Goal: Information Seeking & Learning: Learn about a topic

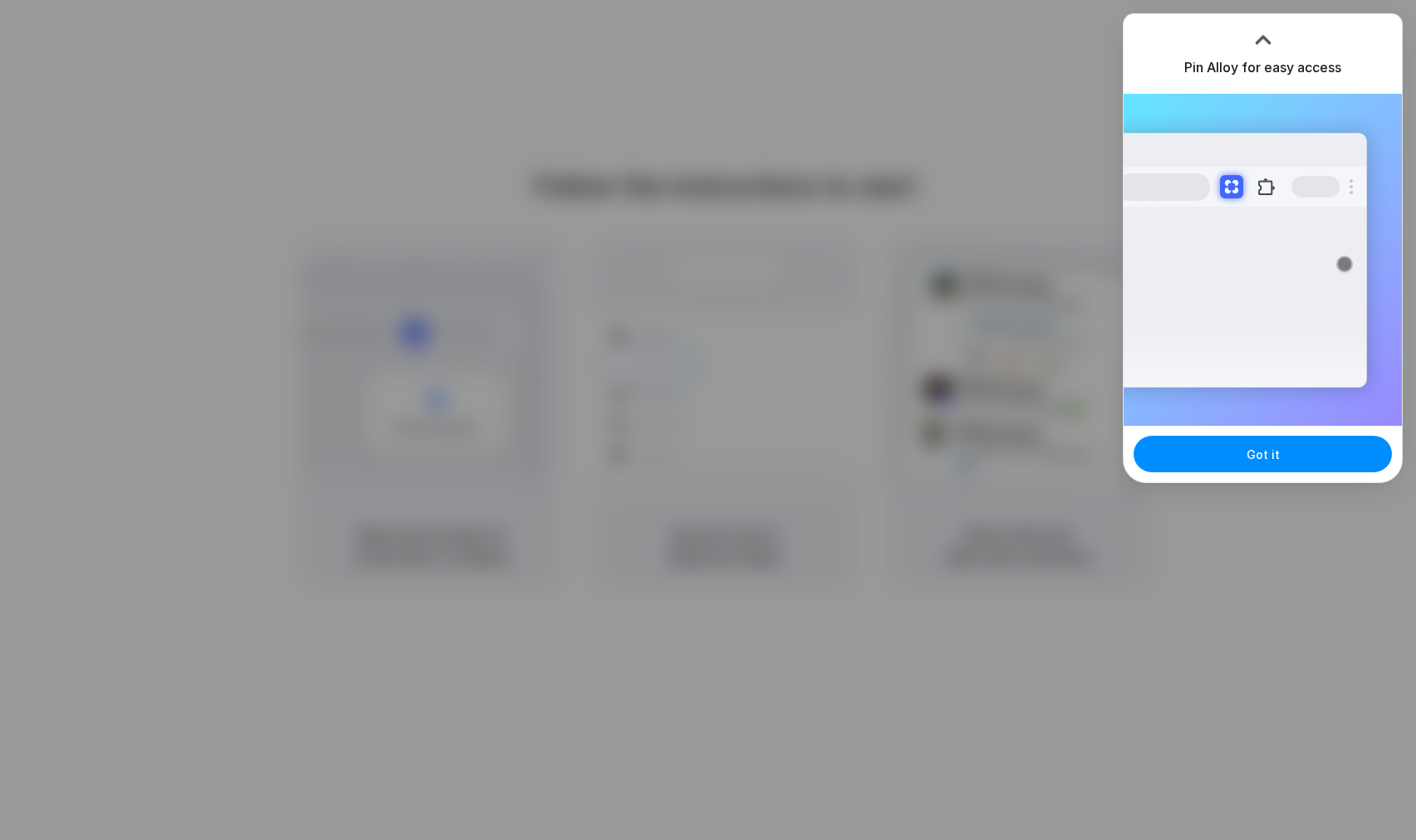
click at [985, 212] on div at bounding box center [708, 420] width 1416 height 840
click at [1263, 36] on div at bounding box center [1263, 39] width 25 height 25
click at [1264, 466] on button "Got it" at bounding box center [1263, 454] width 258 height 37
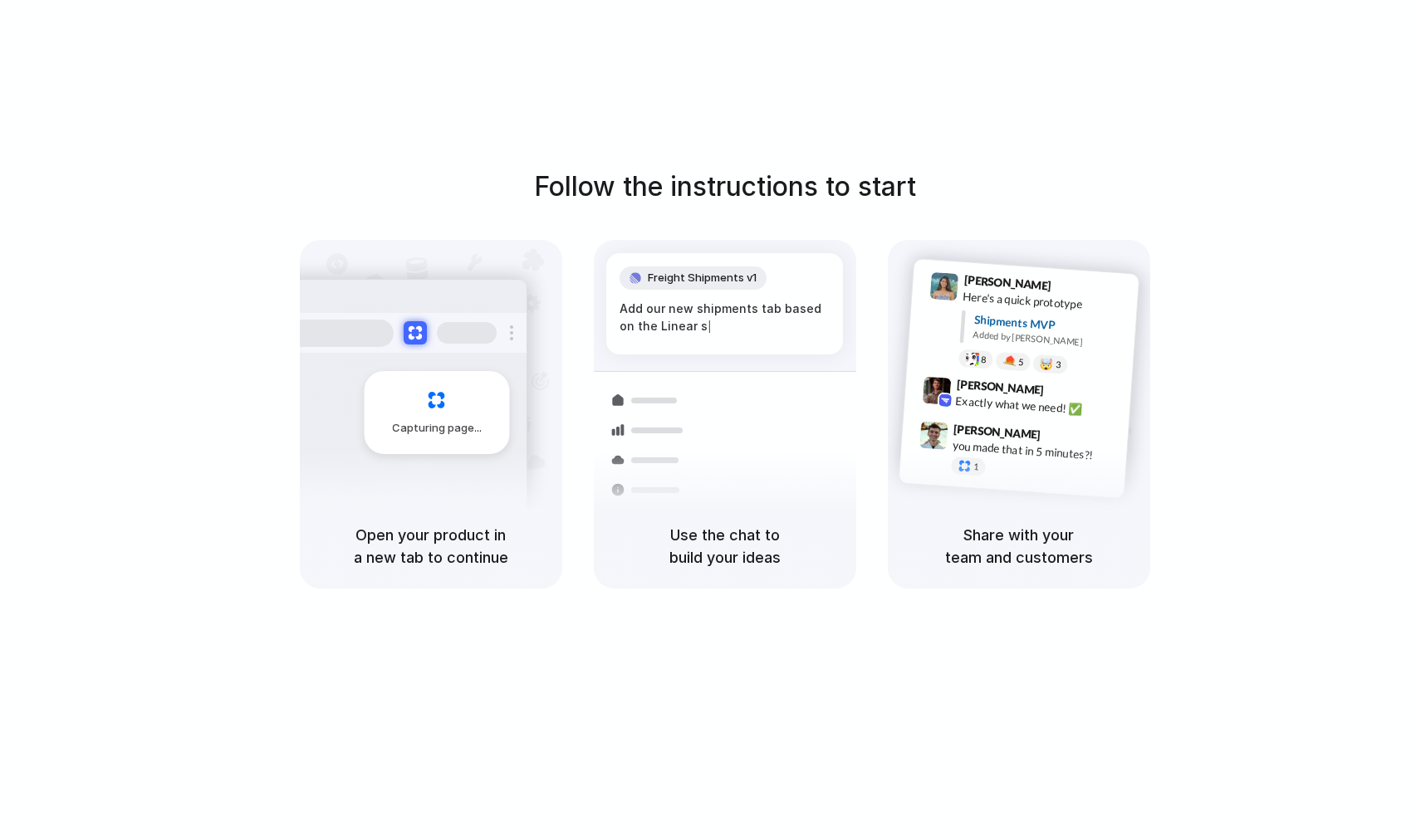
click at [652, 464] on div at bounding box center [649, 460] width 96 height 30
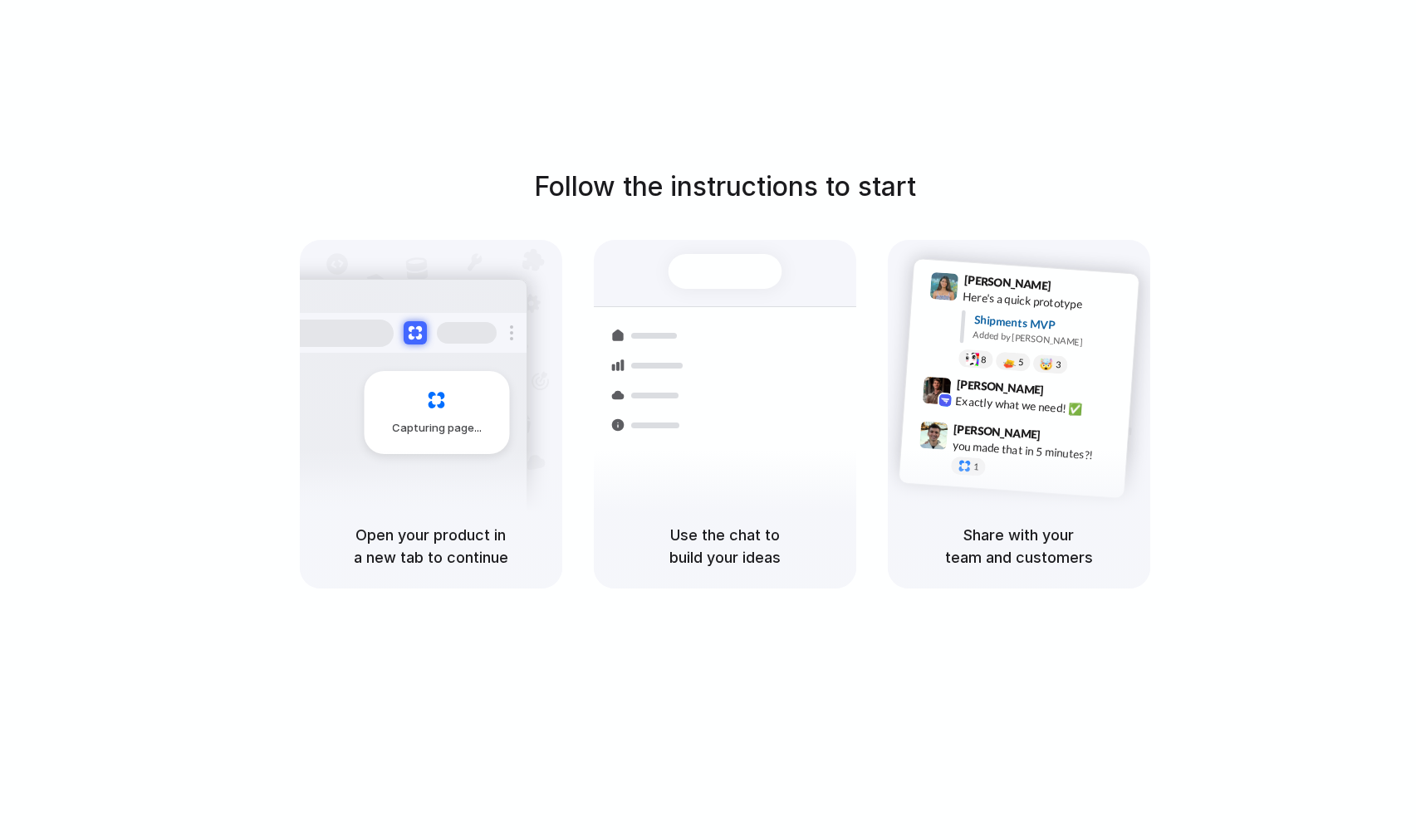
click at [975, 403] on div "Exactly what we need! ✅" at bounding box center [1038, 407] width 166 height 28
click at [918, 148] on div "Follow the instructions to start Capturing page Open your product in a new tab …" at bounding box center [725, 437] width 1449 height 874
click at [1055, 87] on div "Follow the instructions to start Capturing page Open your product in a new tab …" at bounding box center [725, 437] width 1449 height 874
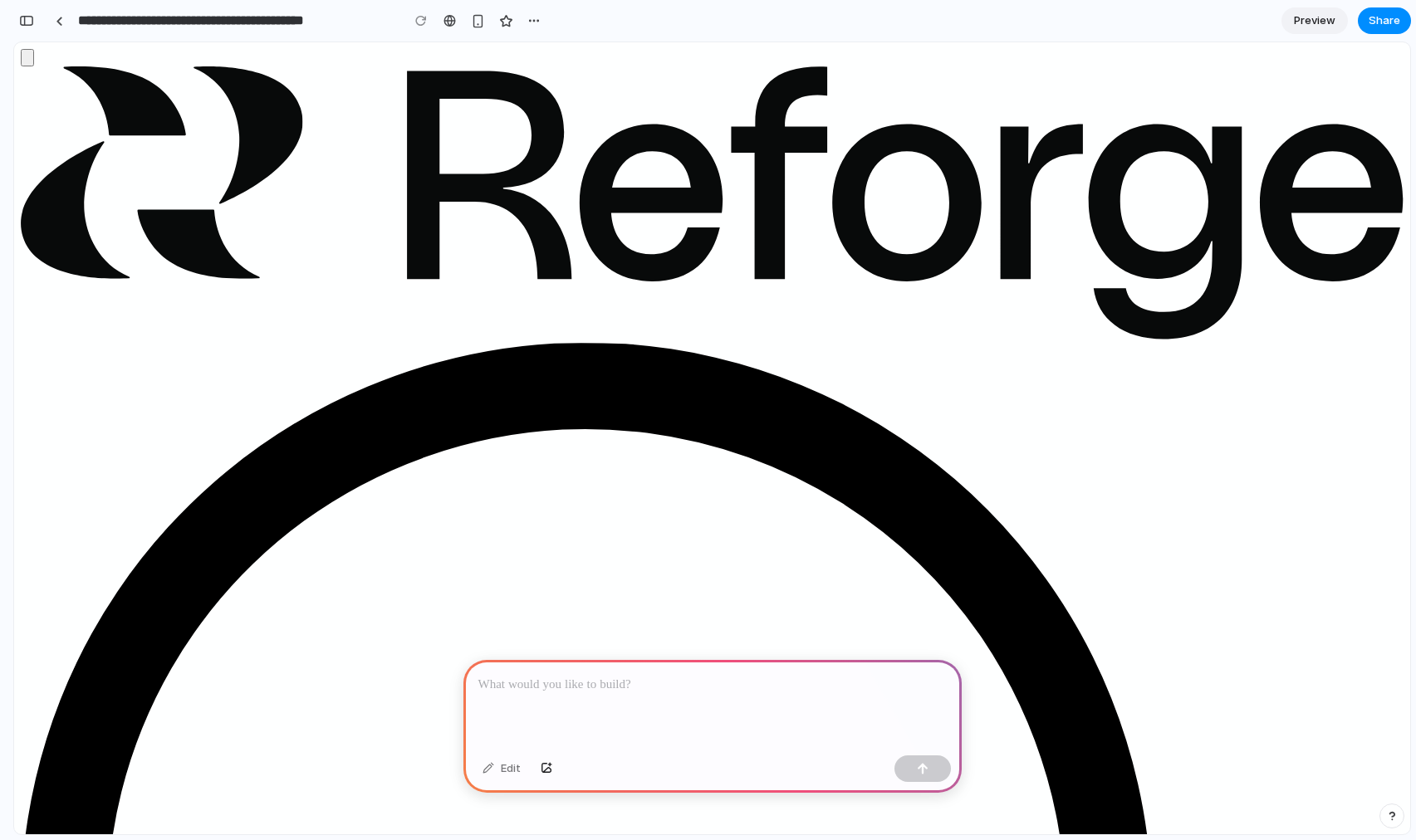
click at [579, 676] on p at bounding box center [713, 685] width 468 height 20
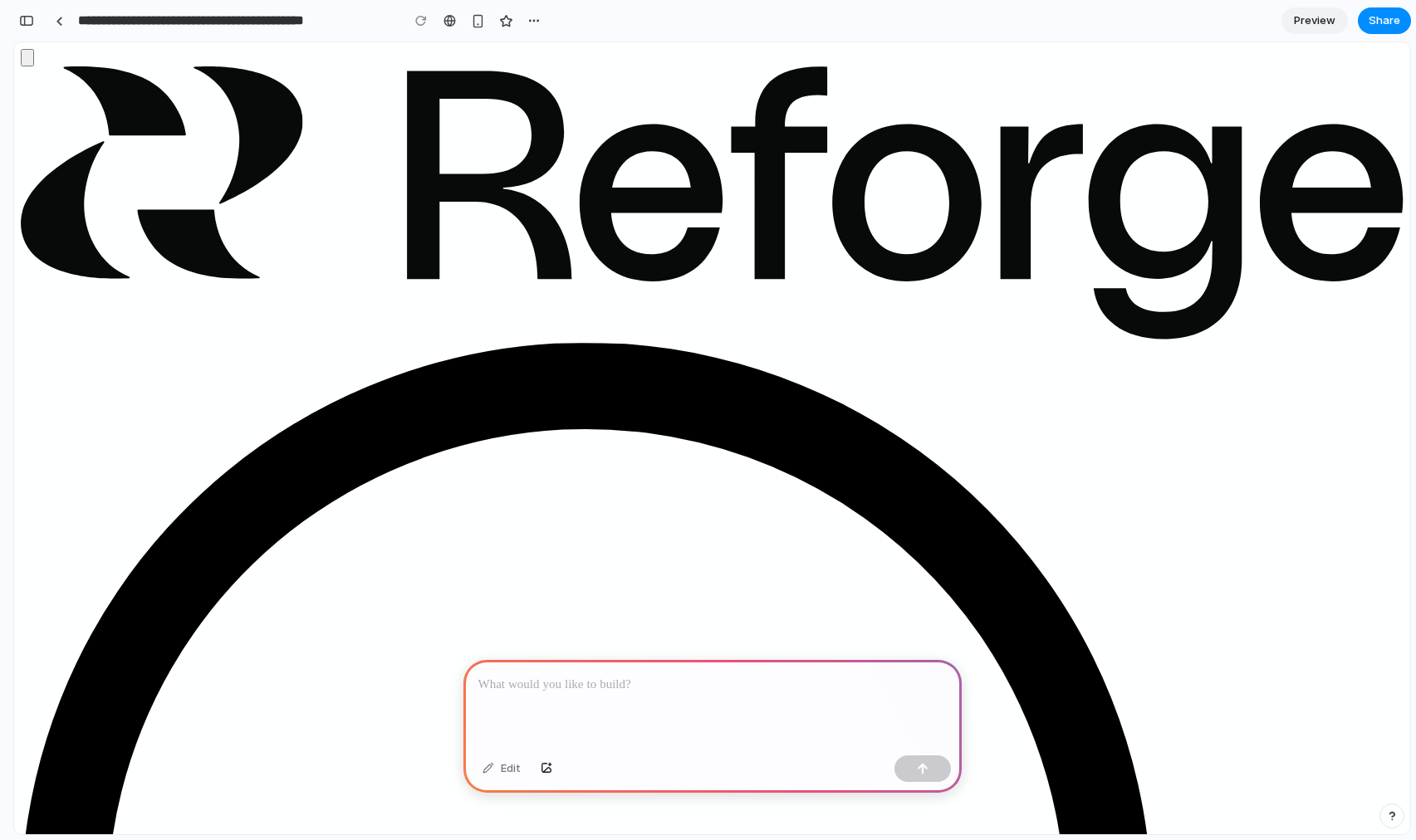
click at [65, 22] on link at bounding box center [59, 20] width 25 height 25
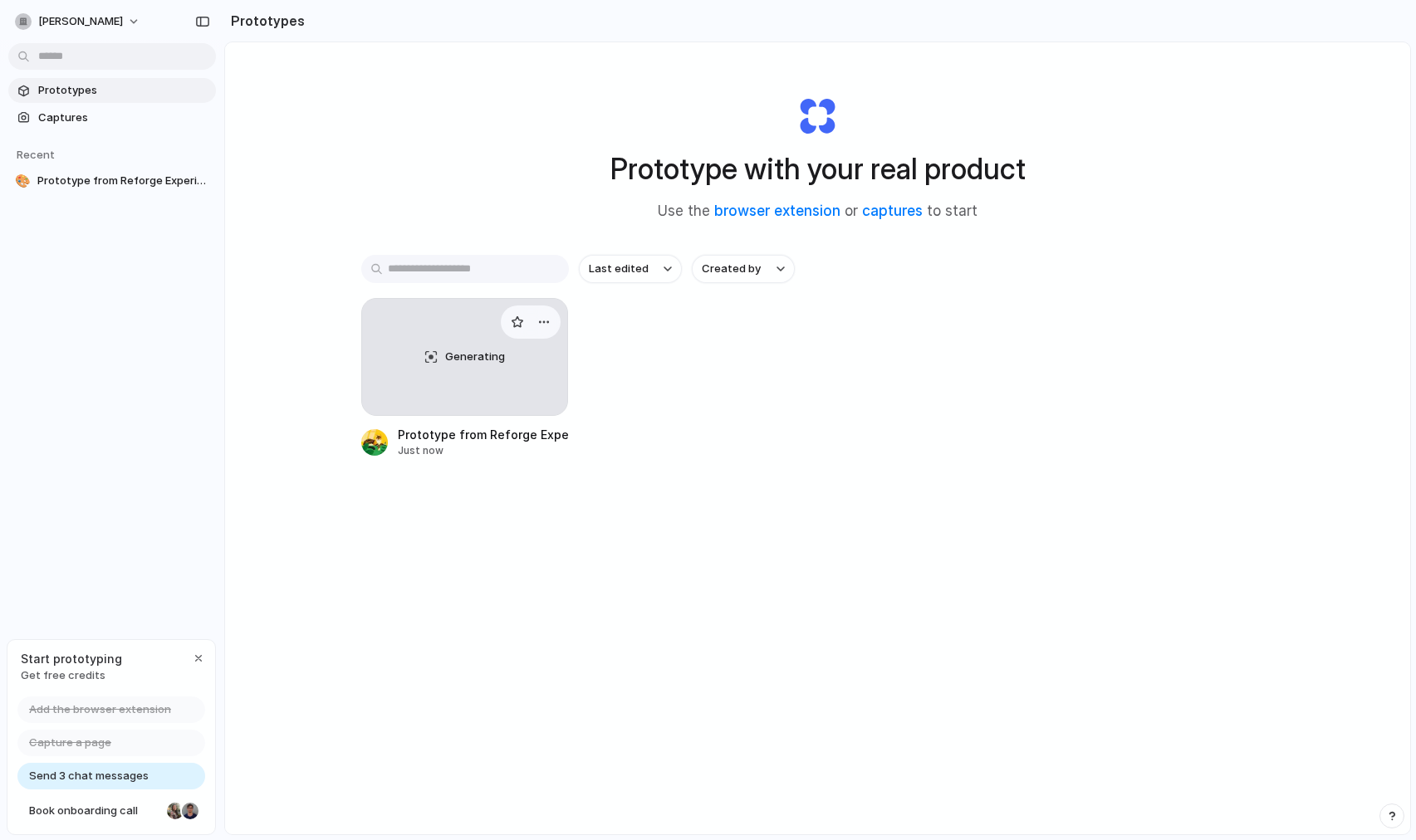
click at [430, 342] on div "Generating" at bounding box center [465, 357] width 206 height 117
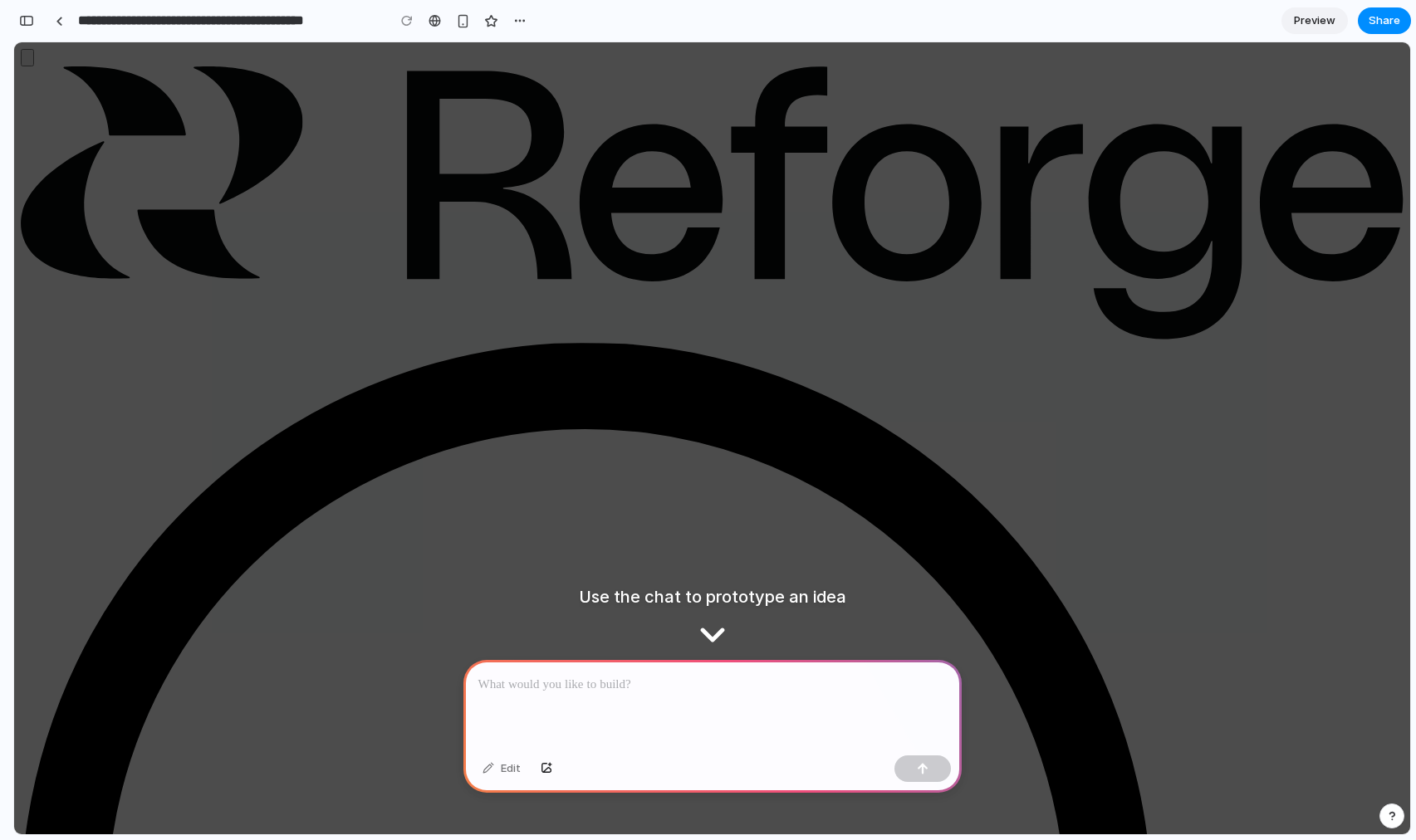
click at [717, 661] on div at bounding box center [713, 704] width 499 height 89
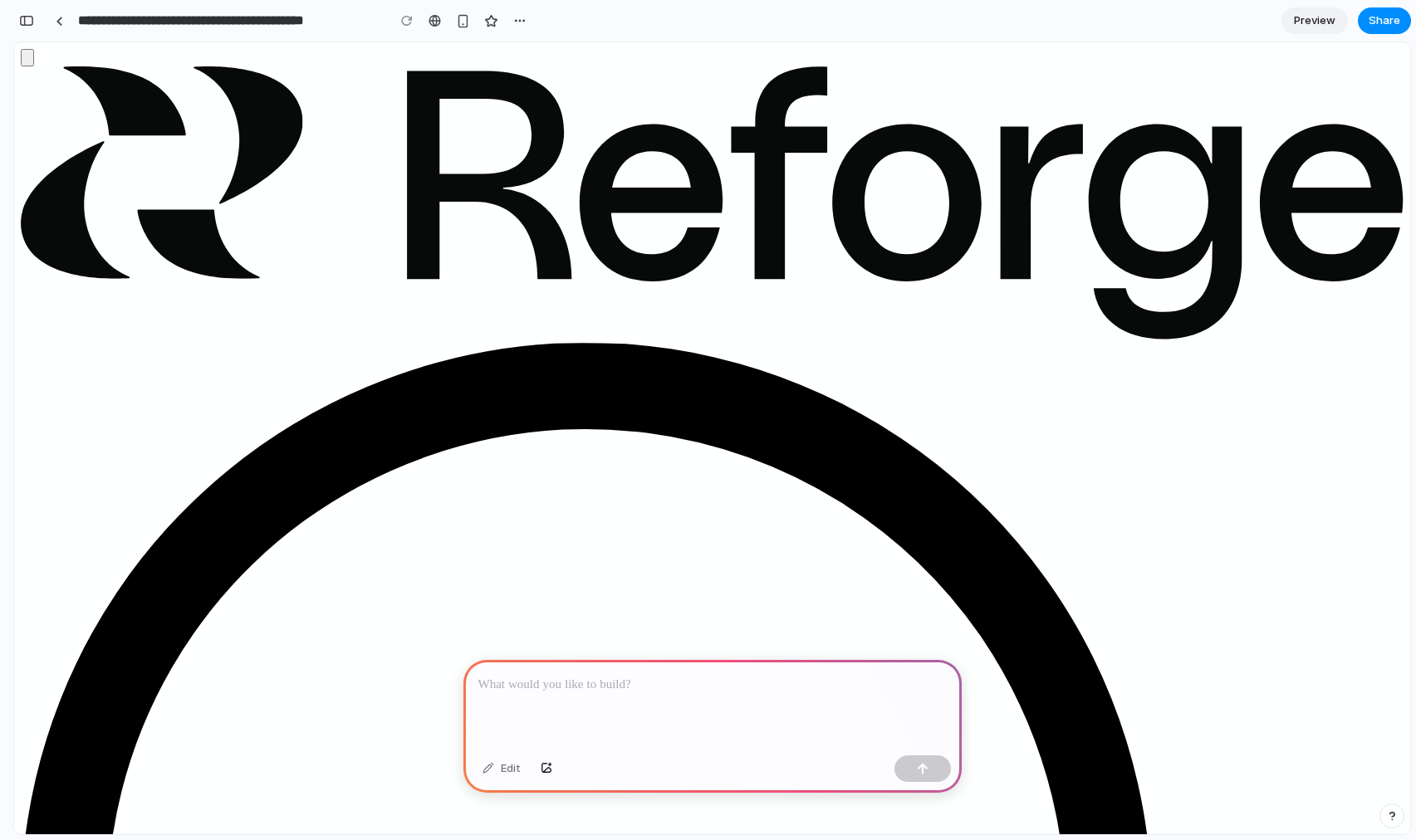
click at [679, 693] on p at bounding box center [713, 685] width 468 height 20
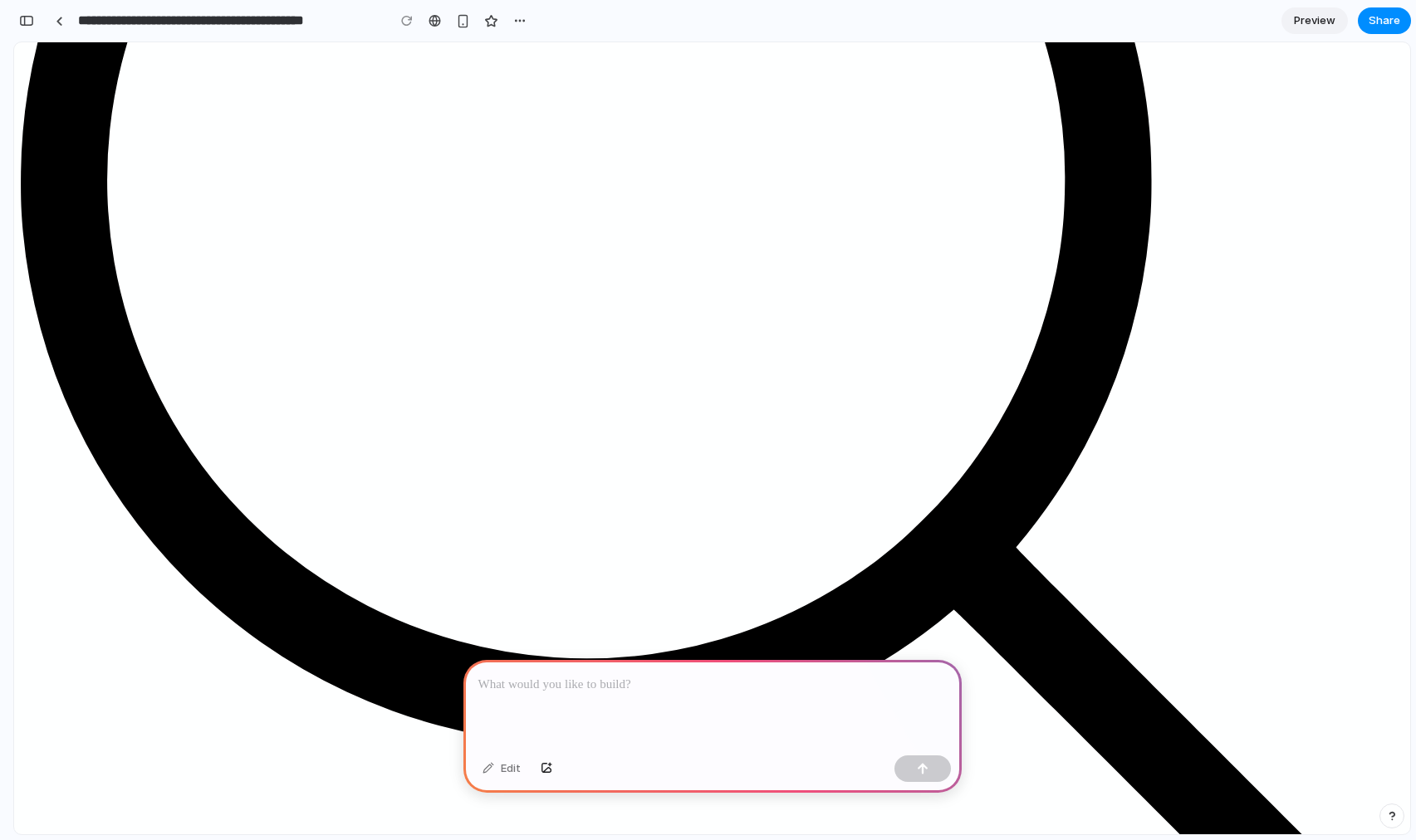
scroll to position [744, 0]
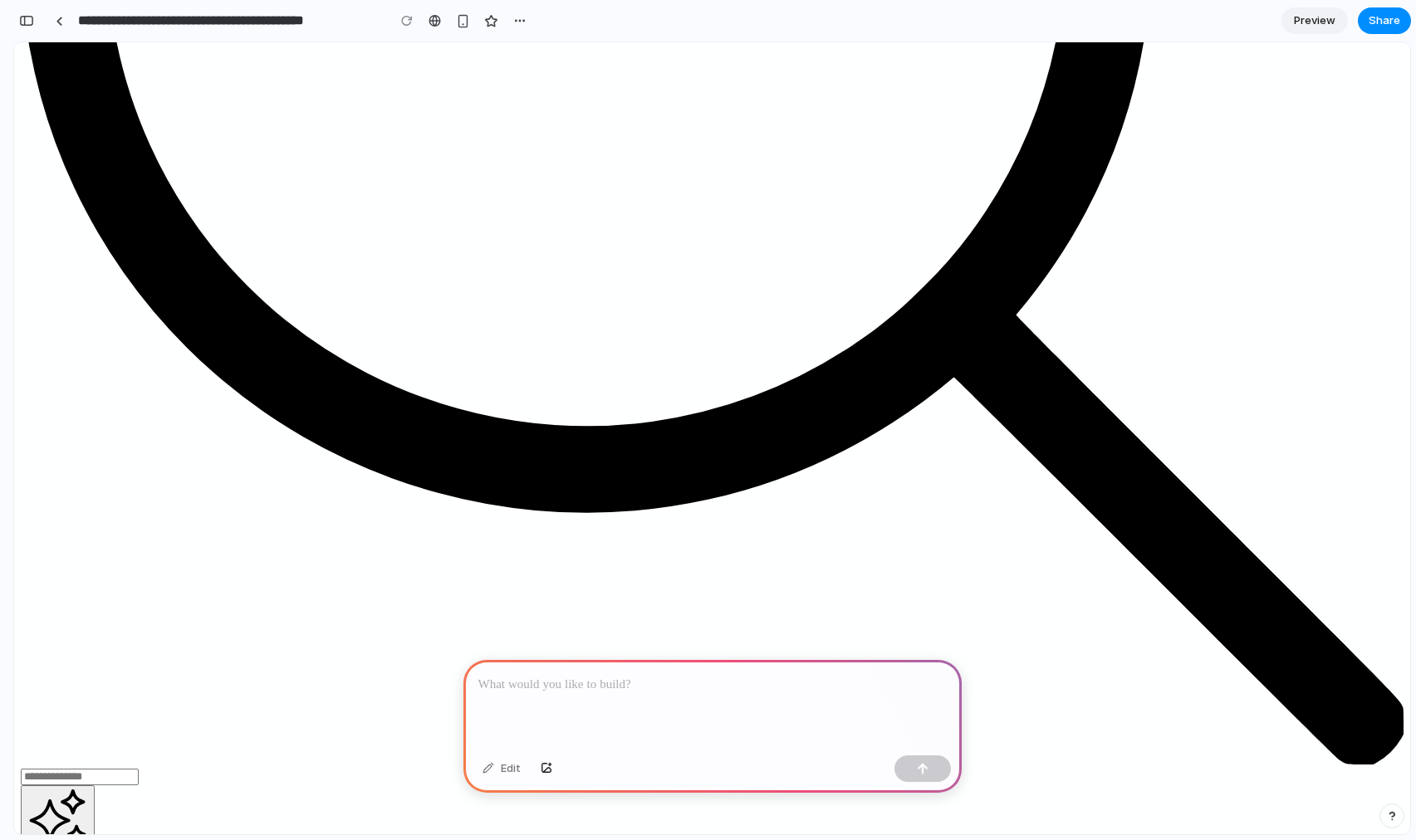
scroll to position [1168, 0]
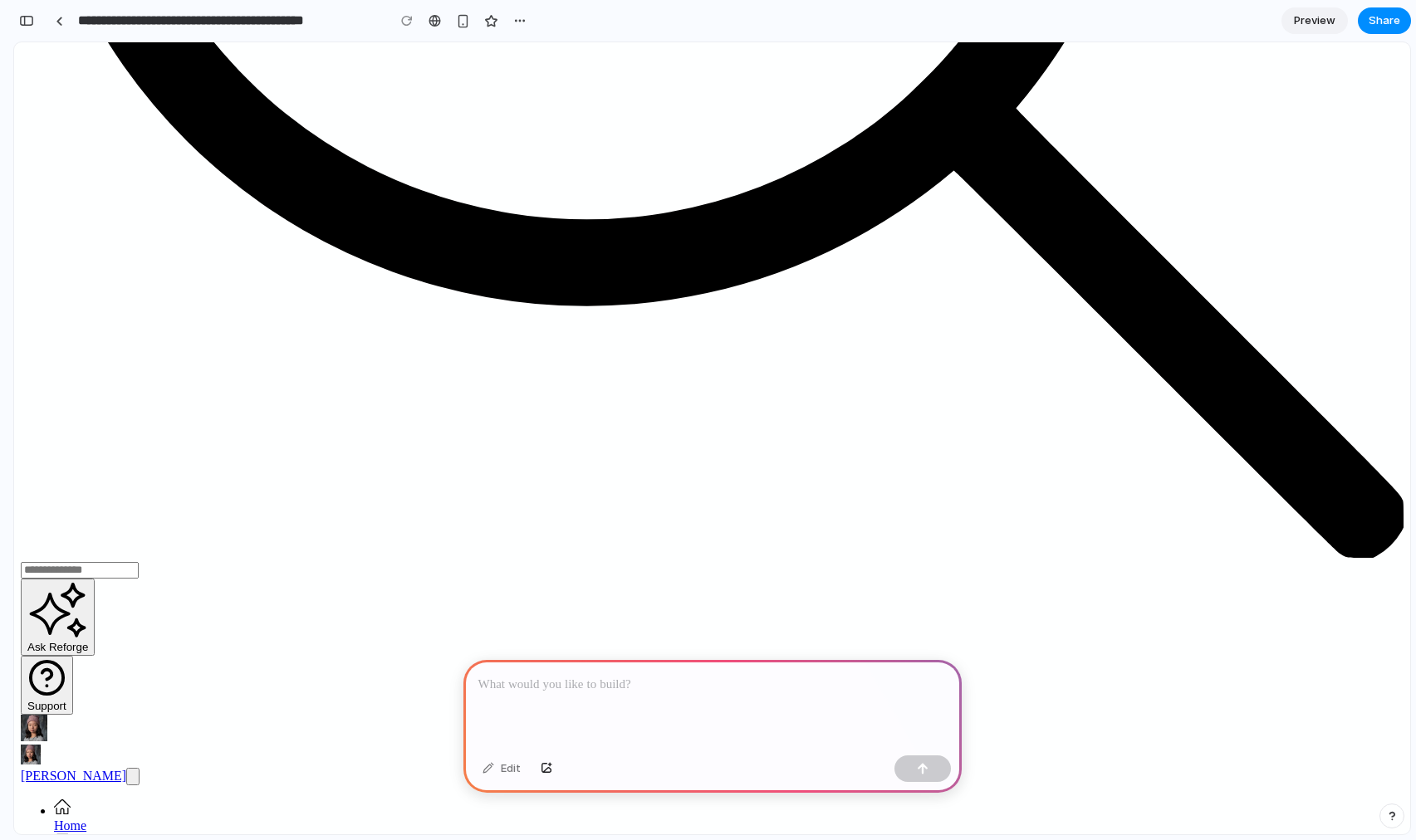
click at [614, 690] on p at bounding box center [713, 685] width 468 height 20
click at [564, 707] on div at bounding box center [713, 704] width 499 height 89
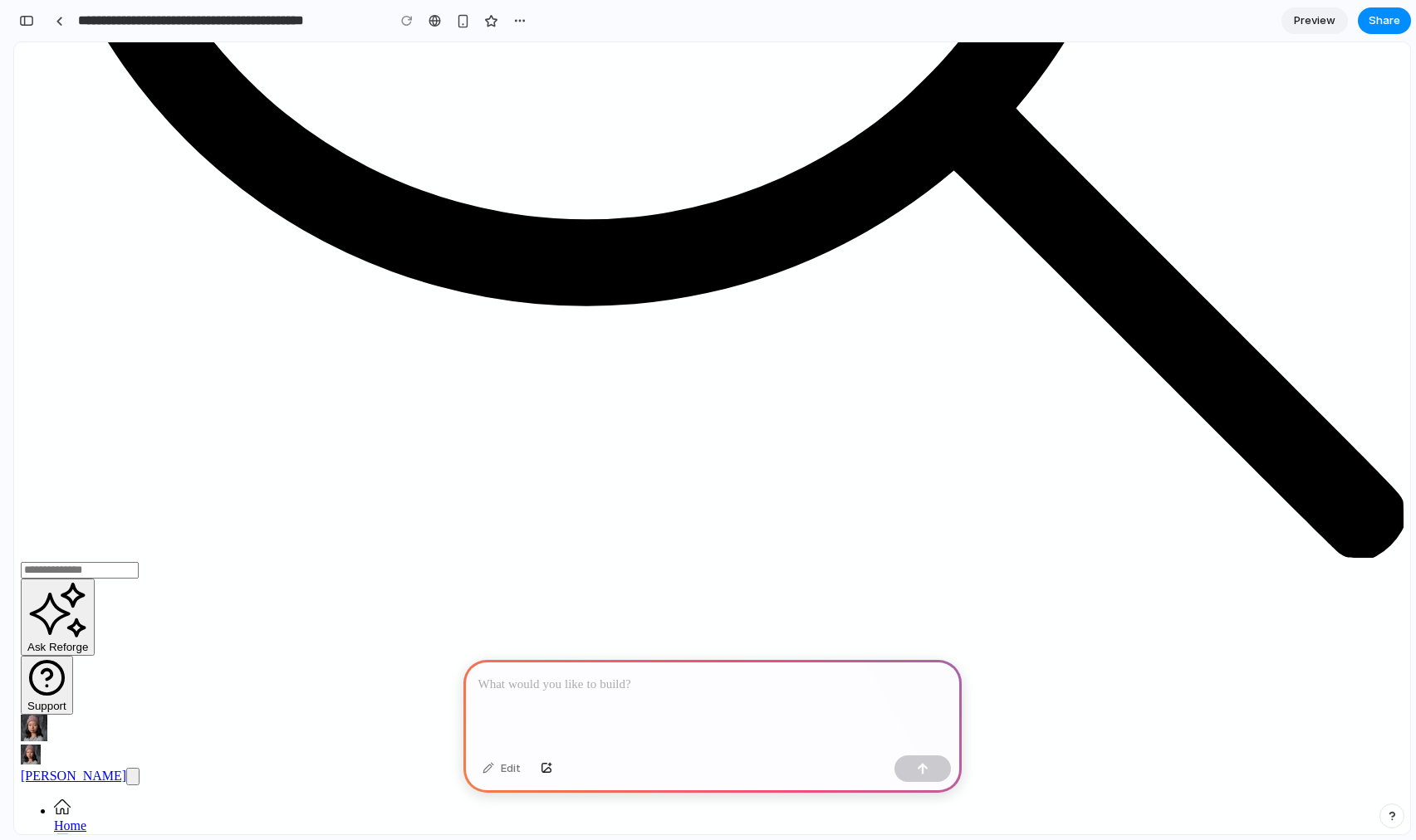
scroll to position [0, 0]
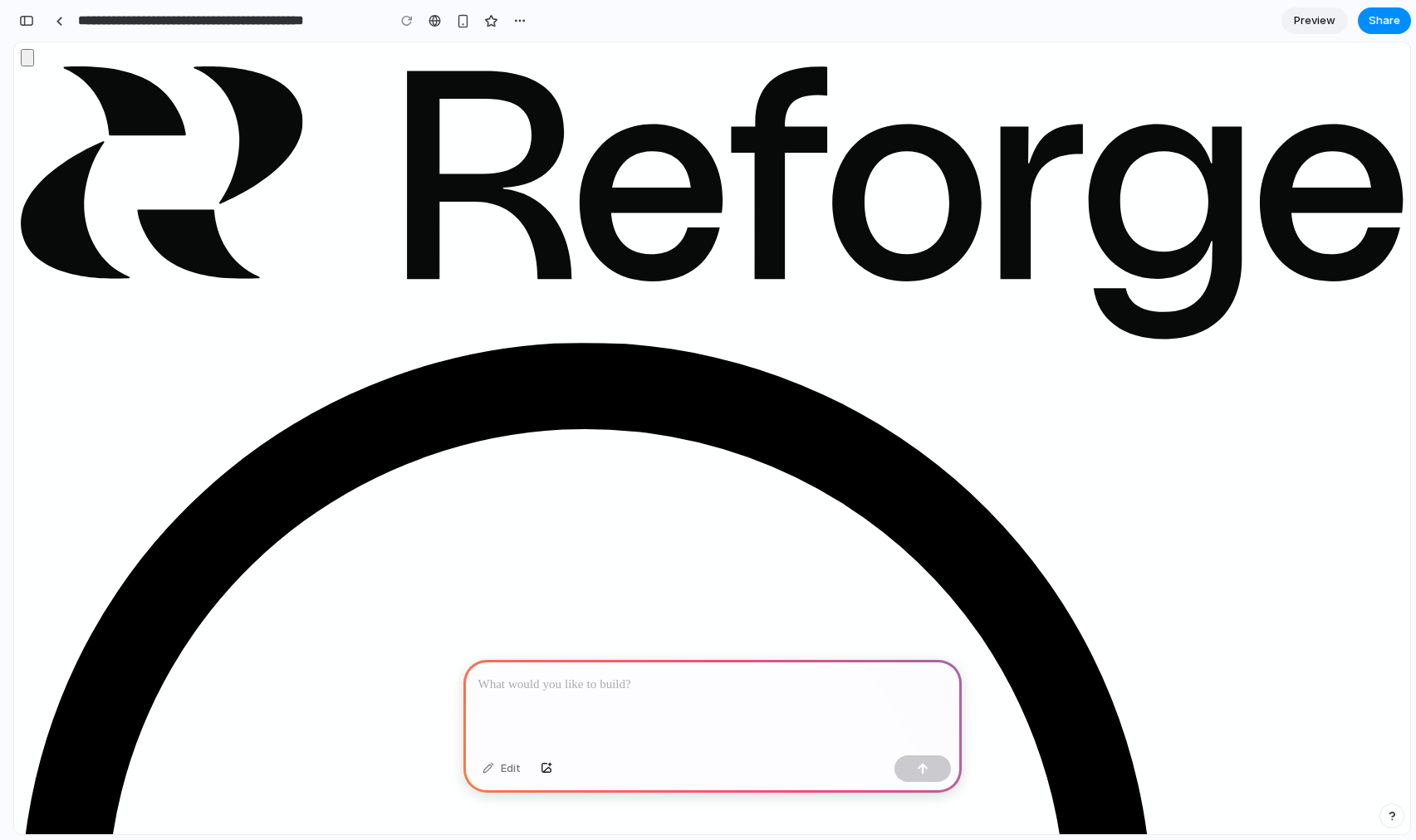
click at [598, 685] on p at bounding box center [713, 685] width 468 height 20
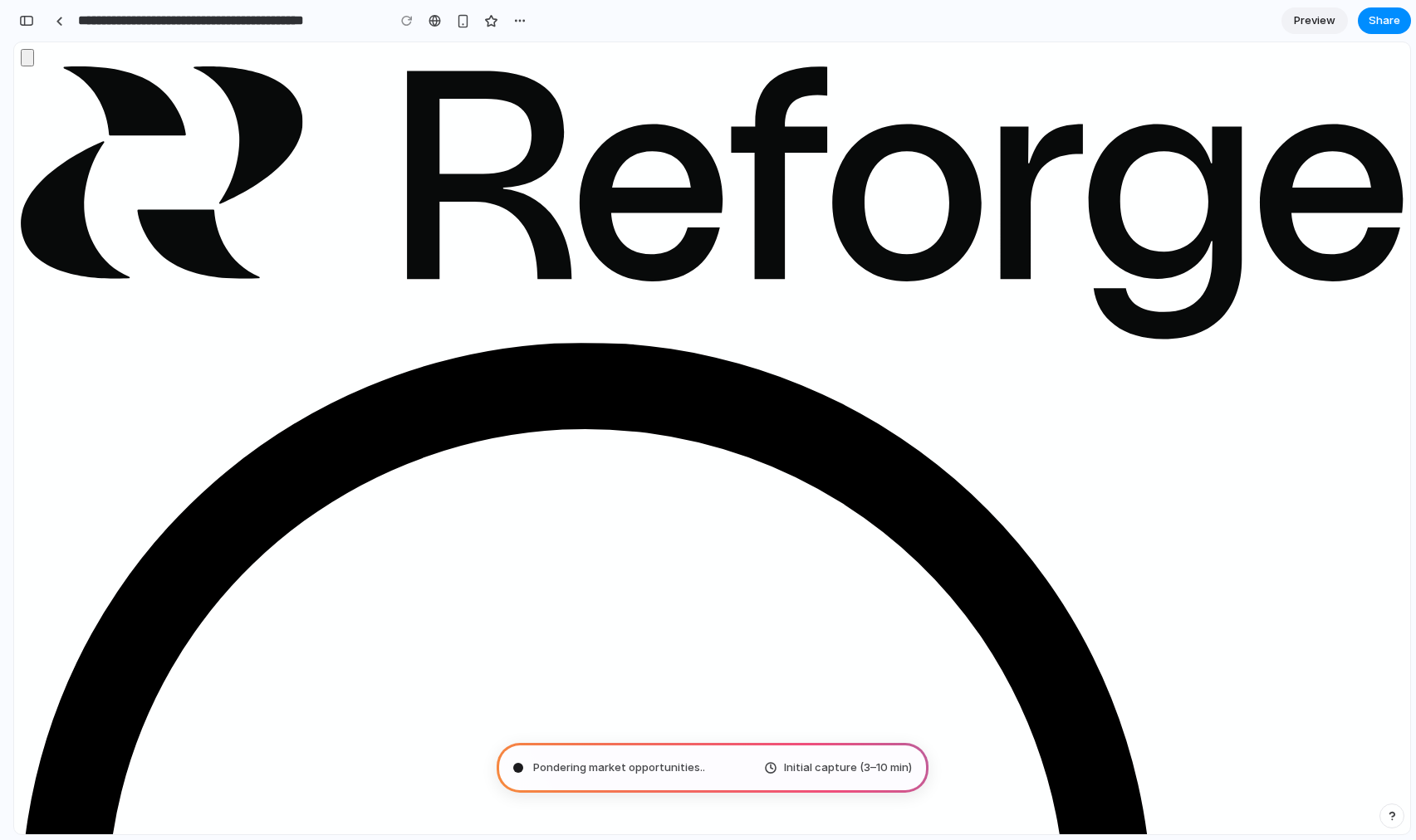
type input "**********"
